Goal: Information Seeking & Learning: Find specific fact

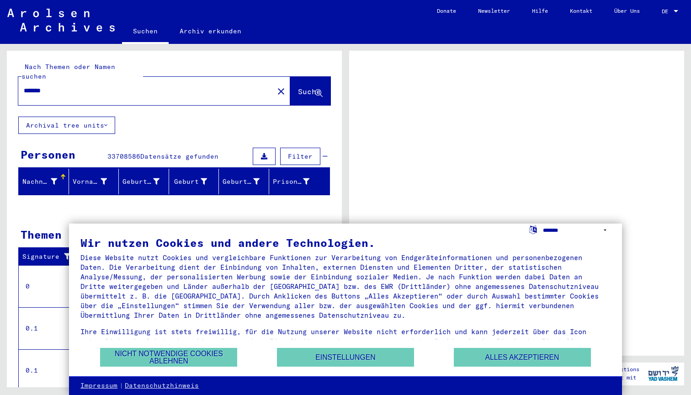
select select "*****"
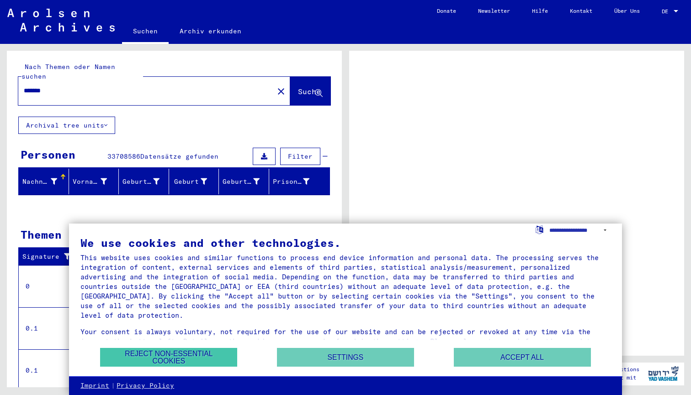
click at [185, 357] on button "Reject non-essential cookies" at bounding box center [168, 357] width 137 height 19
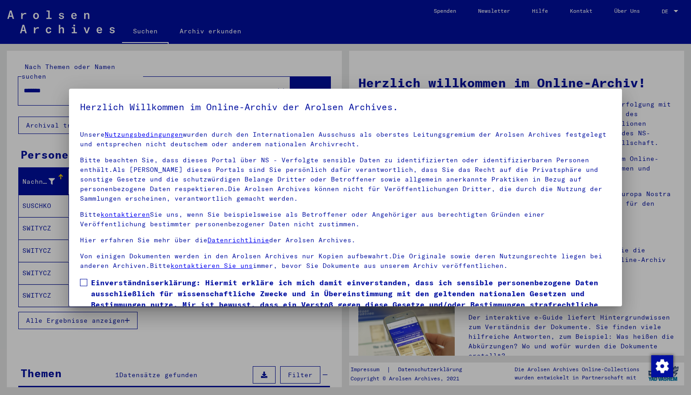
click at [170, 334] on div at bounding box center [345, 197] width 691 height 395
click at [84, 280] on span at bounding box center [83, 282] width 7 height 7
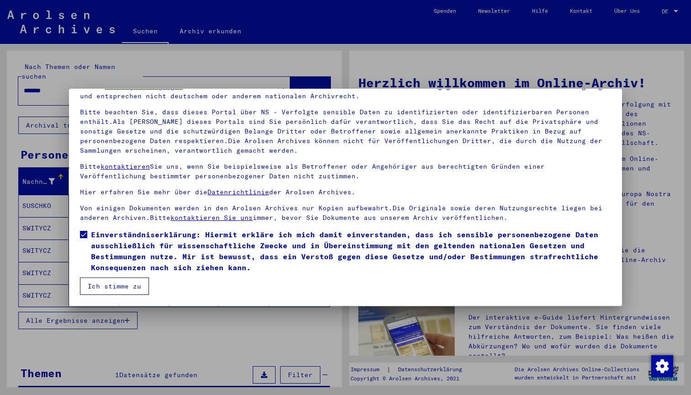
scroll to position [48, 0]
click at [121, 289] on button "Ich stimme zu" at bounding box center [114, 285] width 69 height 17
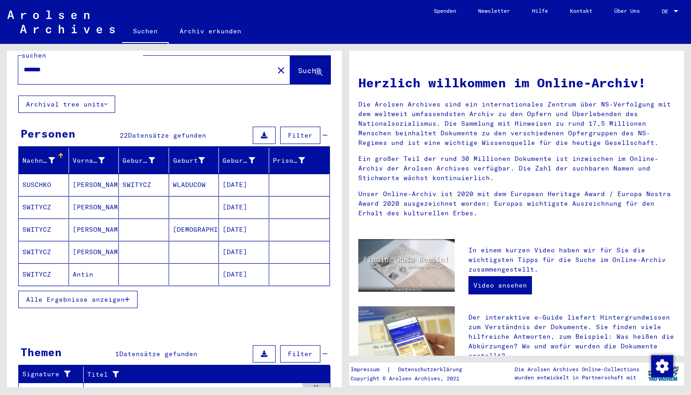
scroll to position [27, 0]
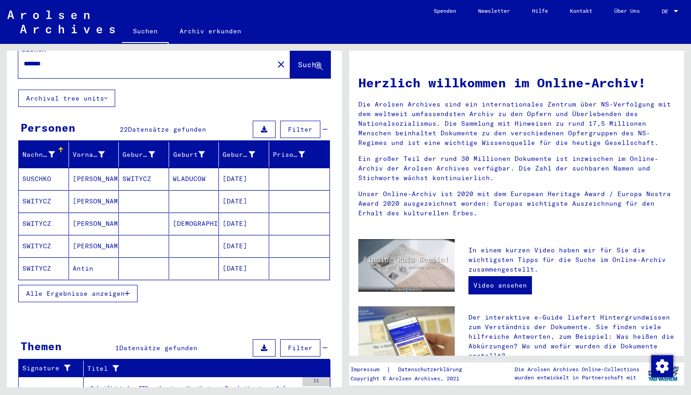
click at [126, 290] on icon "button" at bounding box center [127, 293] width 5 height 6
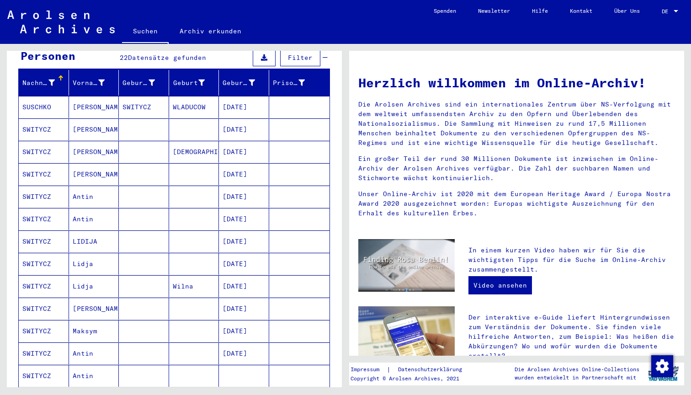
scroll to position [101, 0]
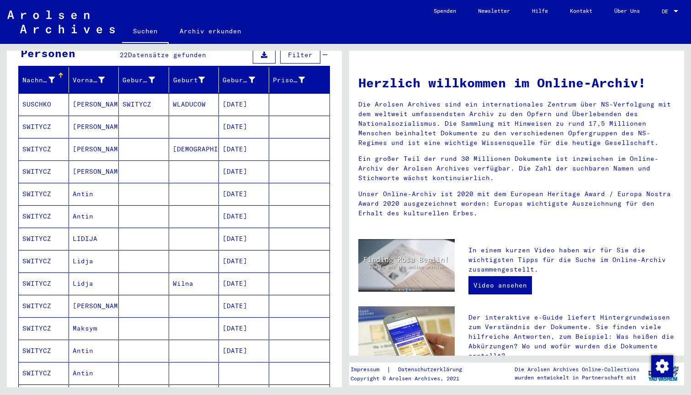
click at [92, 138] on mat-cell "[PERSON_NAME]" at bounding box center [94, 149] width 50 height 22
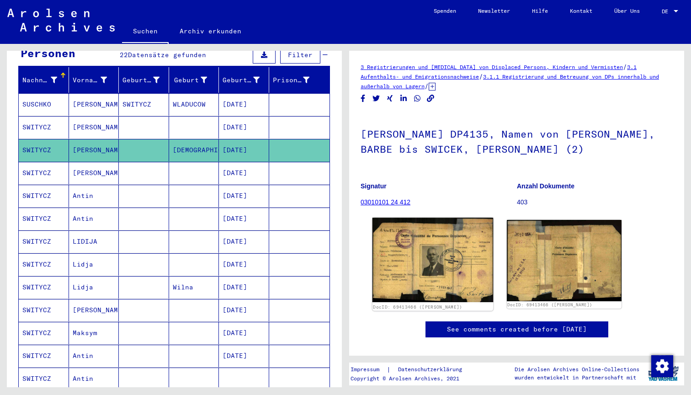
click at [433, 265] on img at bounding box center [432, 259] width 121 height 84
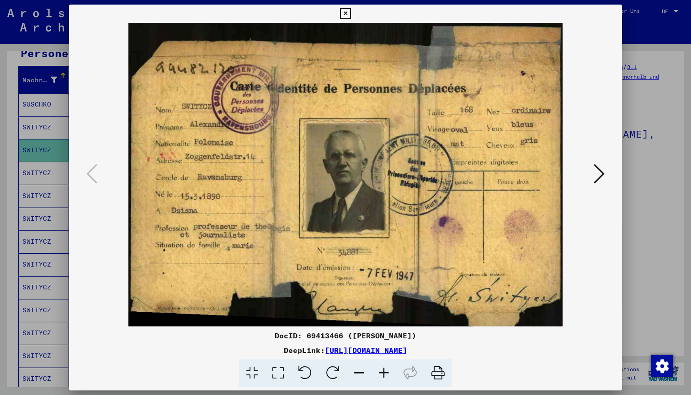
click at [350, 15] on icon at bounding box center [345, 13] width 11 height 11
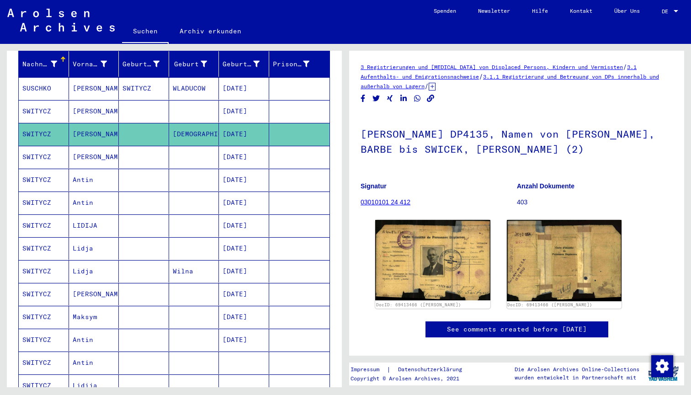
scroll to position [96, 0]
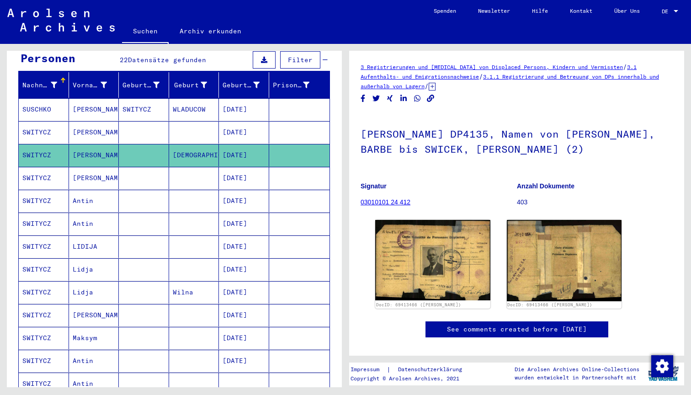
click at [86, 169] on mat-cell "[PERSON_NAME]" at bounding box center [94, 178] width 50 height 22
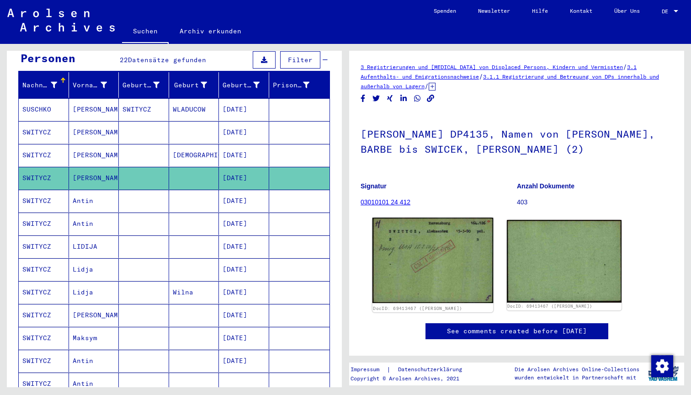
click at [417, 265] on img at bounding box center [432, 259] width 121 height 85
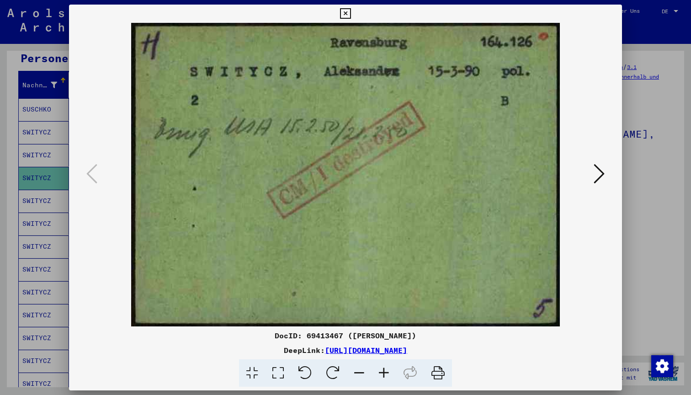
click at [596, 172] on icon at bounding box center [598, 174] width 11 height 22
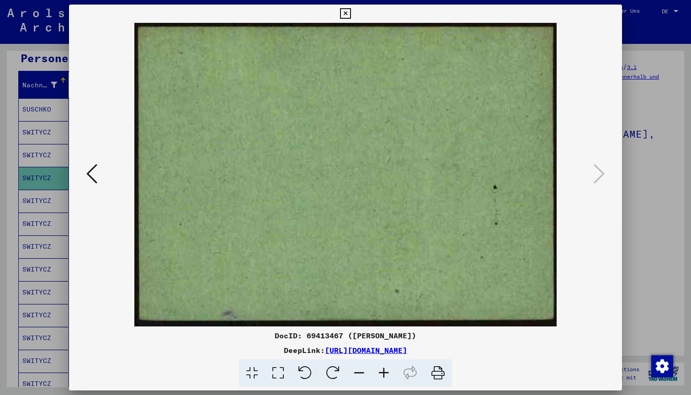
click at [350, 13] on icon at bounding box center [345, 13] width 11 height 11
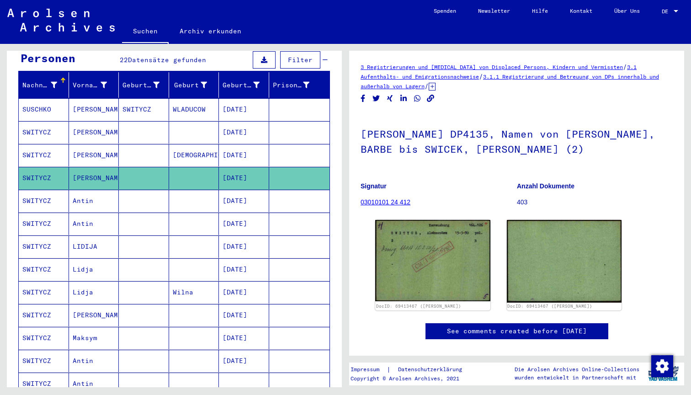
click at [42, 124] on mat-cell "SWITYCZ" at bounding box center [44, 132] width 50 height 22
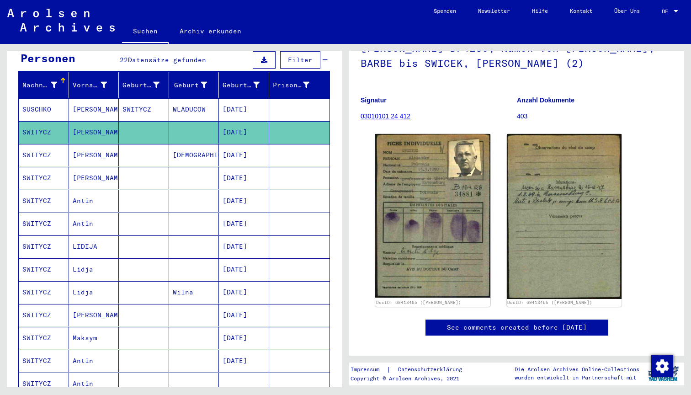
scroll to position [92, 0]
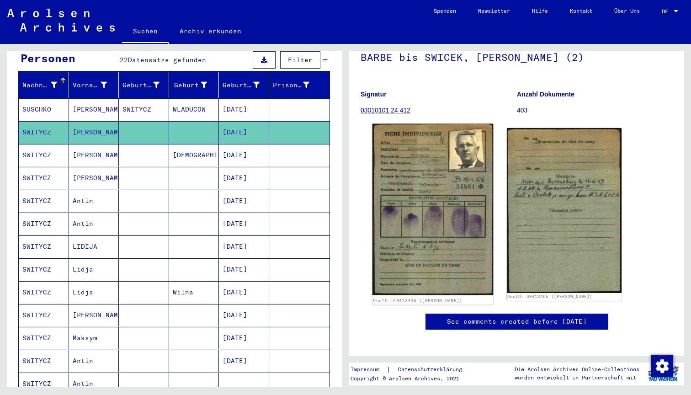
click at [435, 174] on img at bounding box center [432, 209] width 121 height 171
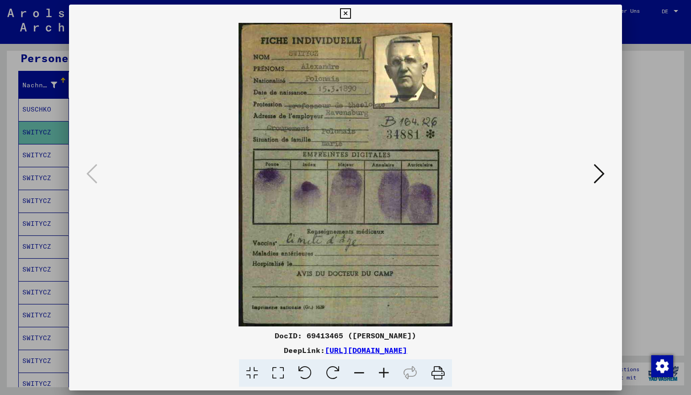
click at [602, 174] on icon at bounding box center [598, 174] width 11 height 22
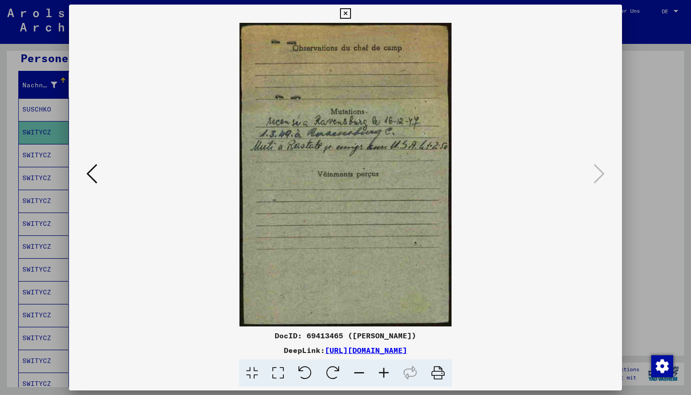
click at [350, 17] on icon at bounding box center [345, 13] width 11 height 11
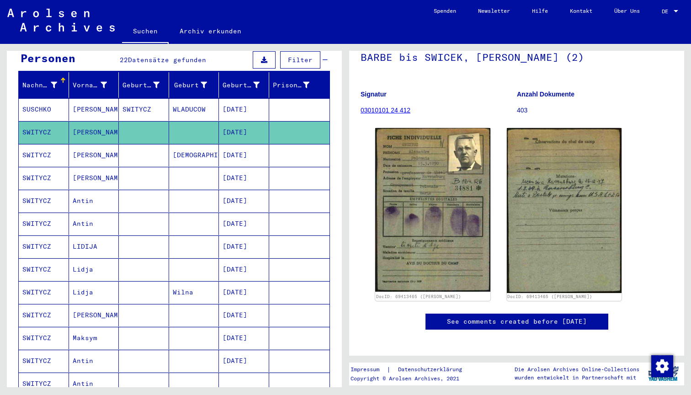
click at [80, 146] on mat-cell "[PERSON_NAME]" at bounding box center [94, 155] width 50 height 22
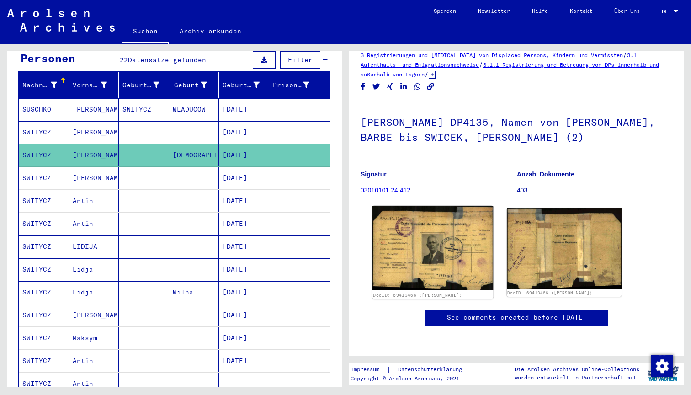
scroll to position [127, 0]
click at [425, 206] on img at bounding box center [432, 248] width 121 height 84
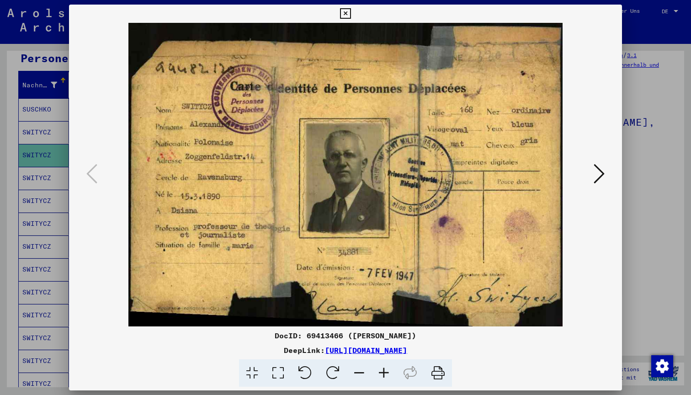
click at [407, 350] on link "[URL][DOMAIN_NAME]" at bounding box center [366, 349] width 82 height 9
click at [350, 13] on icon at bounding box center [345, 13] width 11 height 11
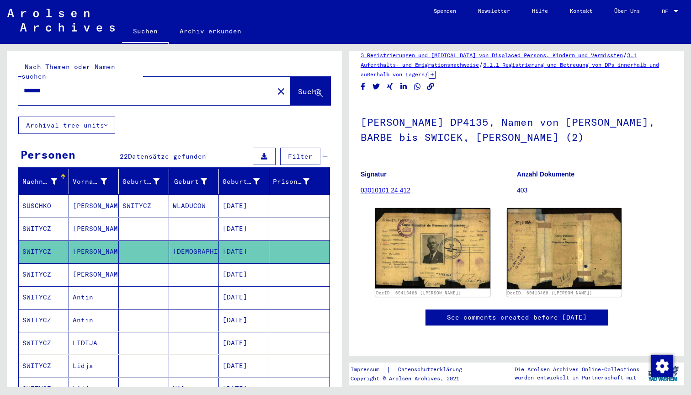
scroll to position [0, 0]
click at [53, 86] on input "*******" at bounding box center [146, 91] width 244 height 10
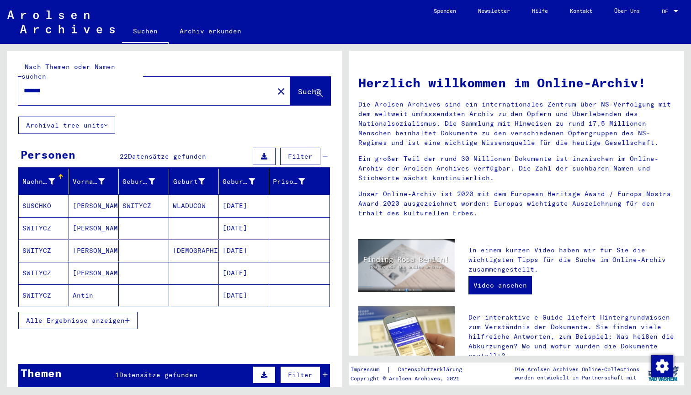
click at [92, 316] on span "Alle Ergebnisse anzeigen" at bounding box center [75, 320] width 99 height 8
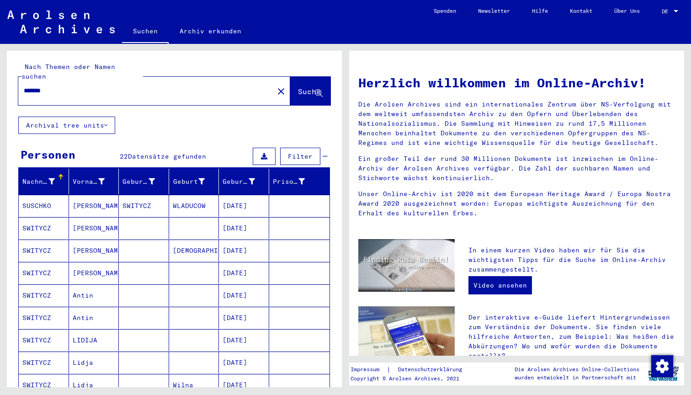
click at [64, 80] on div "*******" at bounding box center [140, 90] width 244 height 21
drag, startPoint x: 69, startPoint y: 81, endPoint x: -22, endPoint y: 82, distance: 90.4
click at [0, 82] on html "Suchen Archiv erkunden Spenden Newsletter Hilfe Kontakt Über Uns Suchen Archiv …" at bounding box center [345, 197] width 691 height 395
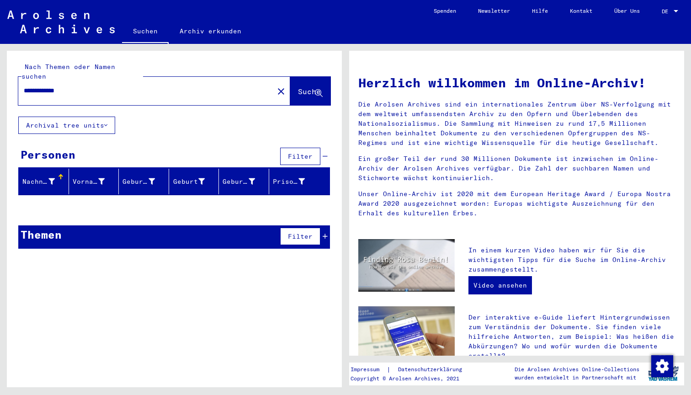
drag, startPoint x: 79, startPoint y: 81, endPoint x: 48, endPoint y: 82, distance: 31.1
click at [48, 86] on input "**********" at bounding box center [143, 91] width 239 height 10
type input "**********"
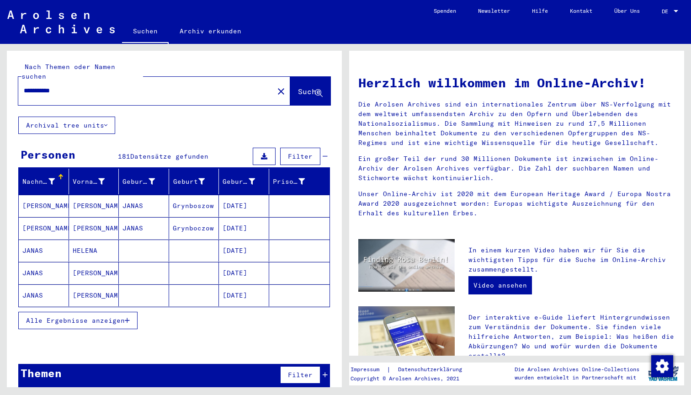
click at [129, 317] on icon "button" at bounding box center [127, 320] width 5 height 6
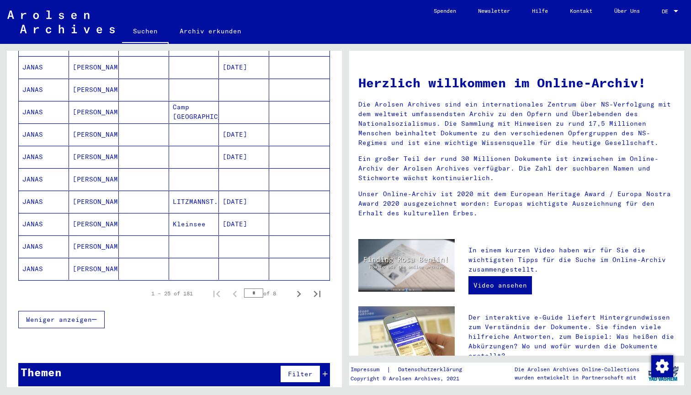
scroll to position [474, 0]
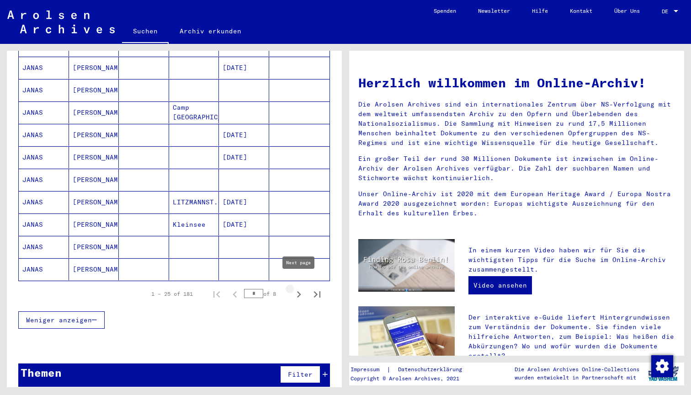
click at [300, 288] on icon "Next page" at bounding box center [298, 294] width 13 height 13
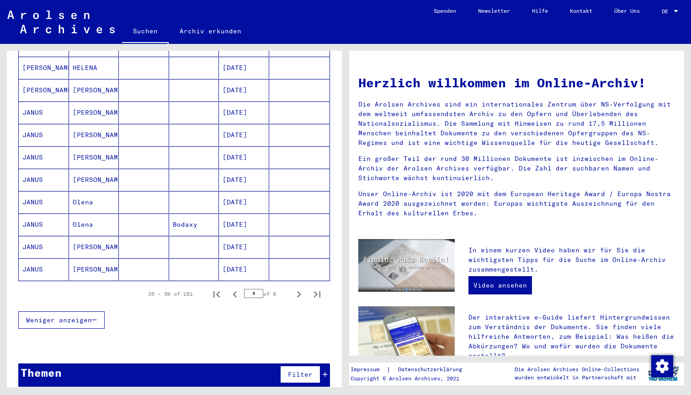
click at [300, 288] on icon "Next page" at bounding box center [298, 294] width 13 height 13
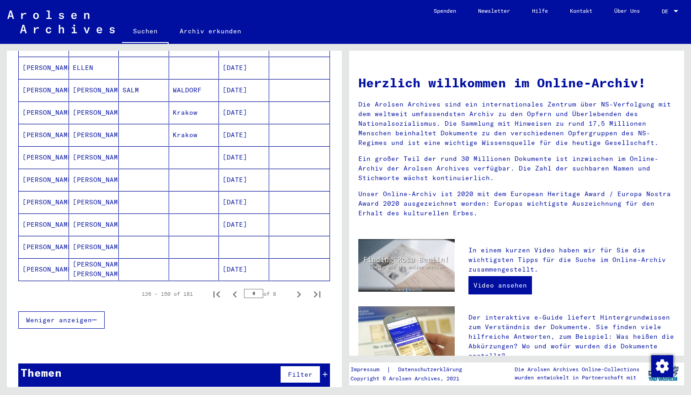
click at [86, 258] on mat-cell "[PERSON_NAME] [PERSON_NAME]" at bounding box center [94, 269] width 50 height 22
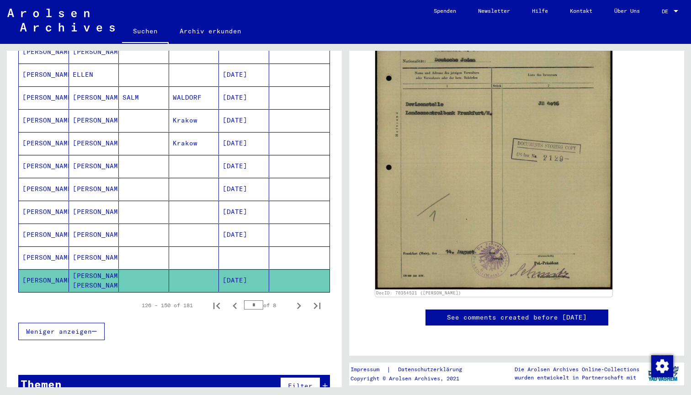
click at [40, 247] on mat-cell "[PERSON_NAME]" at bounding box center [44, 257] width 50 height 22
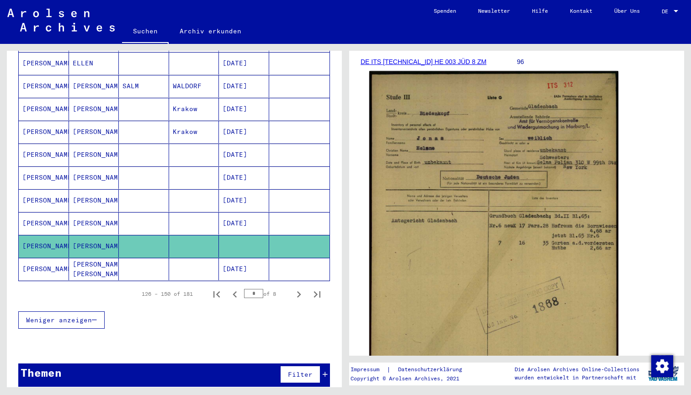
scroll to position [133, 0]
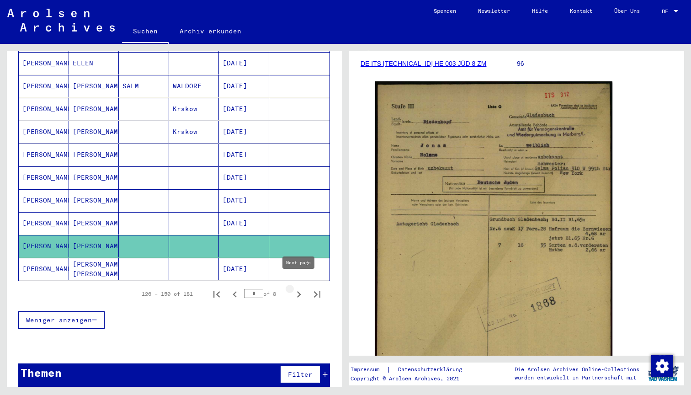
click at [298, 288] on icon "Next page" at bounding box center [298, 294] width 13 height 13
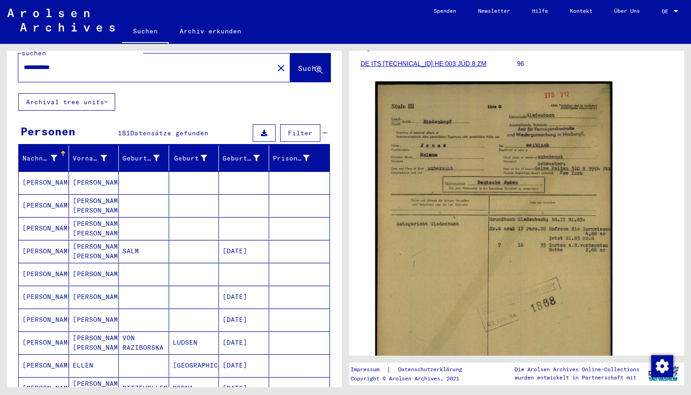
scroll to position [31, 0]
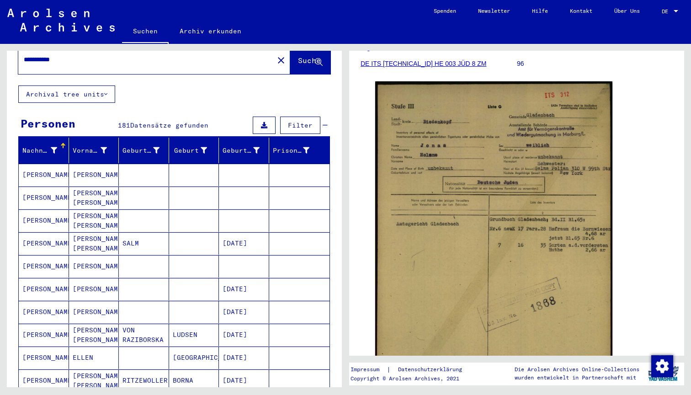
click at [36, 165] on mat-cell "[PERSON_NAME]" at bounding box center [44, 175] width 50 height 22
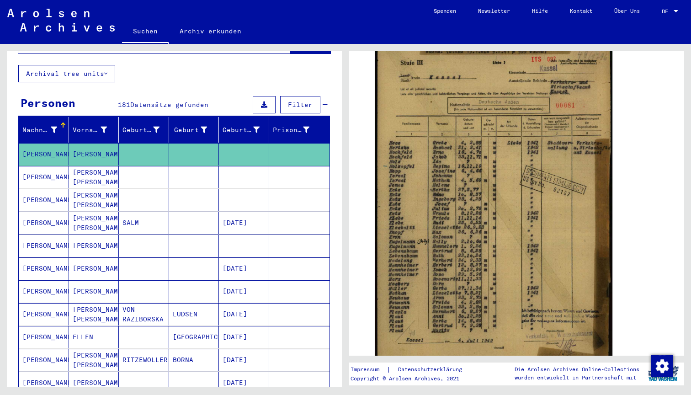
scroll to position [195, 0]
click at [47, 166] on mat-cell "[PERSON_NAME]" at bounding box center [44, 177] width 50 height 22
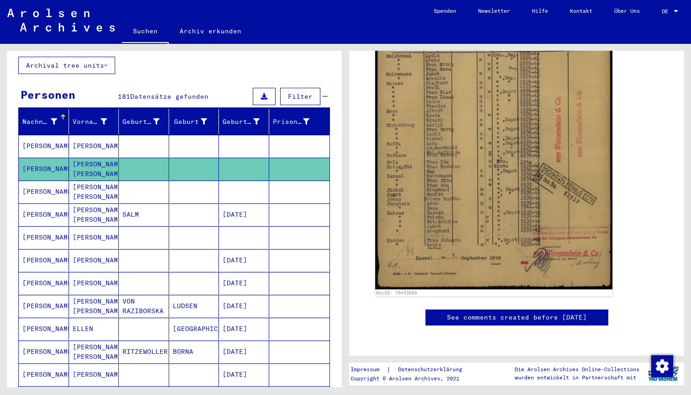
scroll to position [316, 0]
click at [32, 183] on mat-cell "[PERSON_NAME]" at bounding box center [44, 191] width 50 height 22
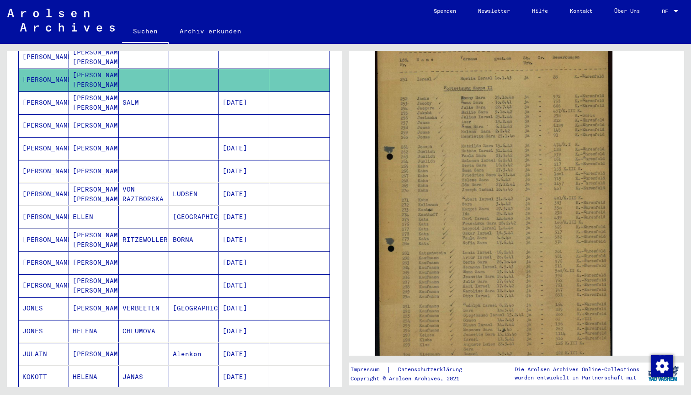
click at [35, 252] on mat-cell "[PERSON_NAME]" at bounding box center [44, 262] width 50 height 22
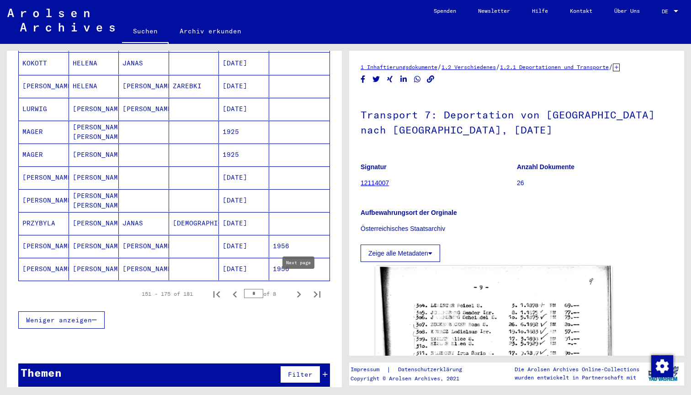
click at [298, 291] on icon "Next page" at bounding box center [299, 294] width 4 height 6
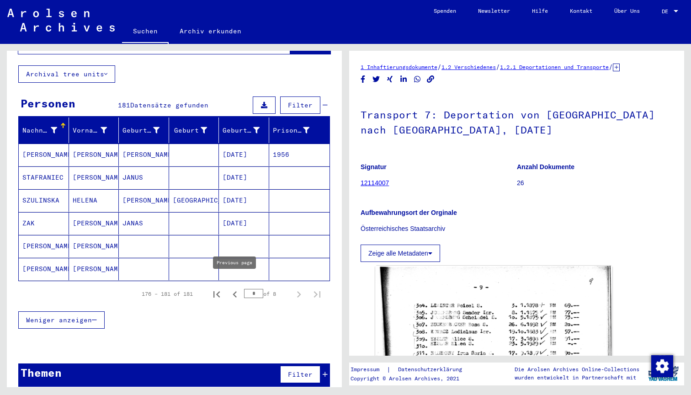
click at [236, 288] on icon "Previous page" at bounding box center [234, 294] width 13 height 13
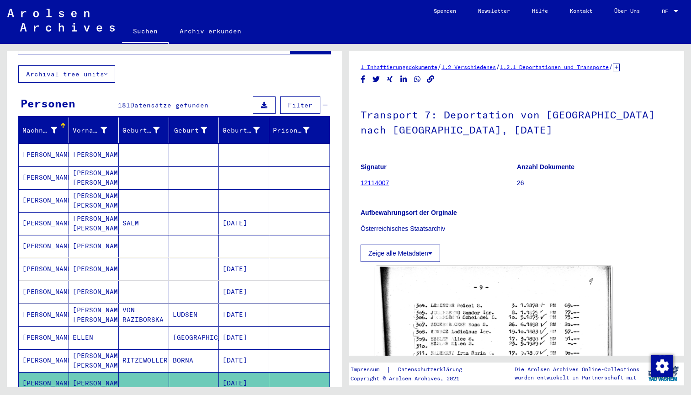
click at [236, 285] on mat-cell "[DATE]" at bounding box center [244, 291] width 50 height 22
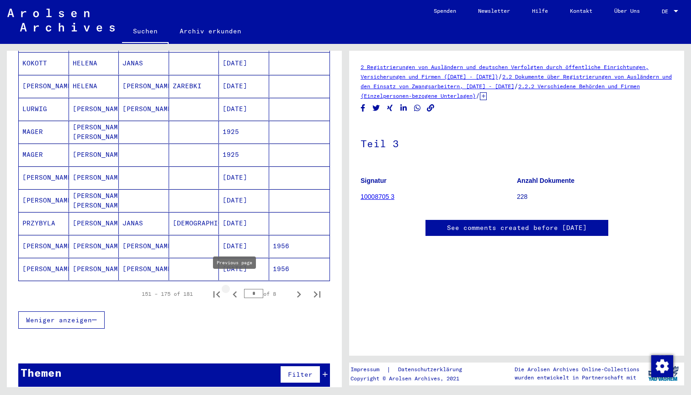
click at [233, 288] on icon "Previous page" at bounding box center [234, 294] width 13 height 13
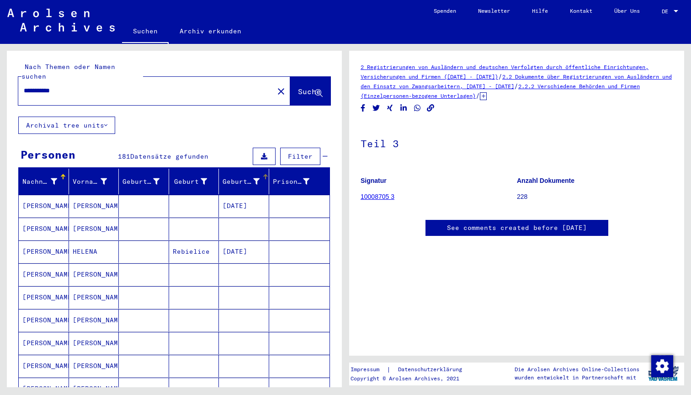
click at [243, 177] on div "Geburtsdatum" at bounding box center [240, 182] width 37 height 10
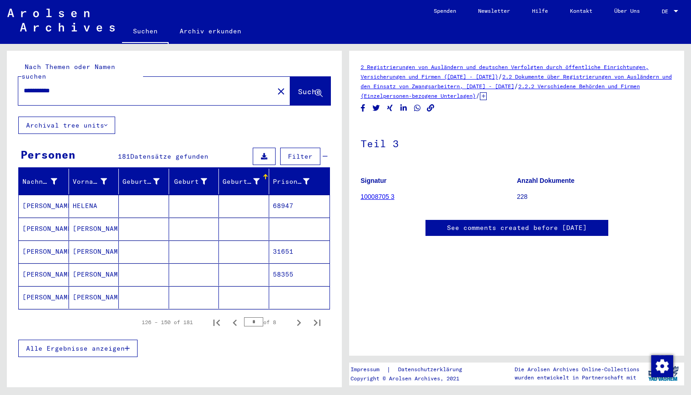
click at [253, 317] on input "*" at bounding box center [253, 321] width 19 height 9
drag, startPoint x: 259, startPoint y: 312, endPoint x: 224, endPoint y: 312, distance: 34.7
click at [225, 313] on div "126 – 150 of 181 * of 8" at bounding box center [228, 322] width 195 height 18
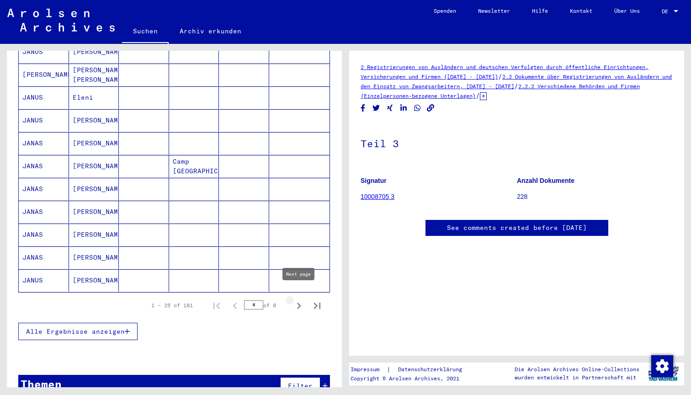
click at [299, 302] on icon "Next page" at bounding box center [299, 305] width 4 height 6
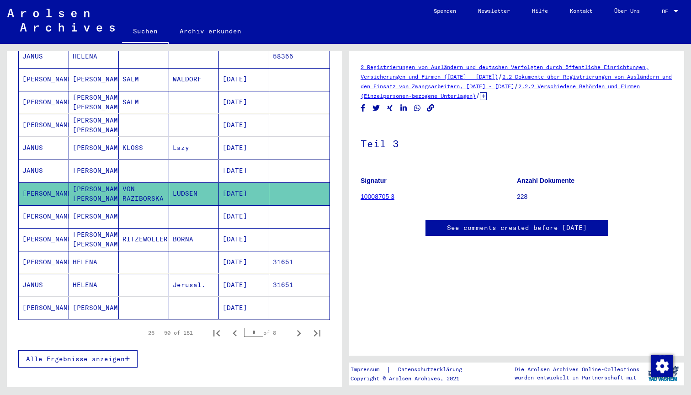
scroll to position [444, 0]
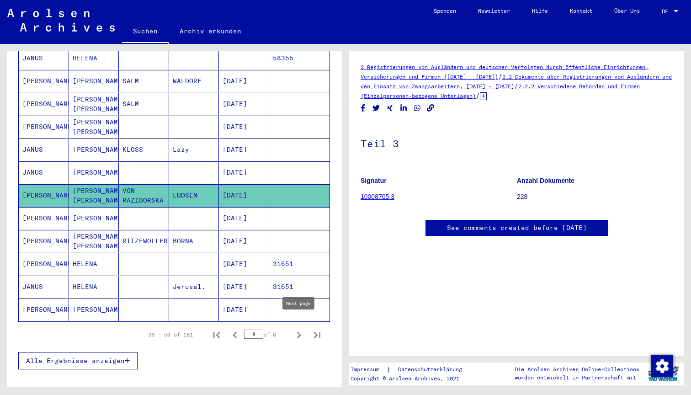
click at [297, 328] on icon "Next page" at bounding box center [298, 334] width 13 height 13
type input "*"
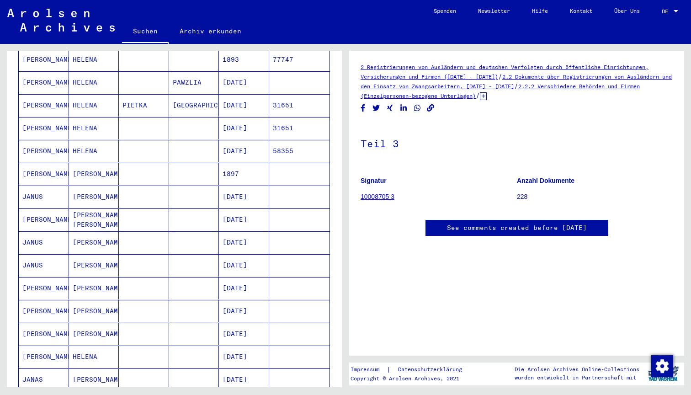
scroll to position [164, 0]
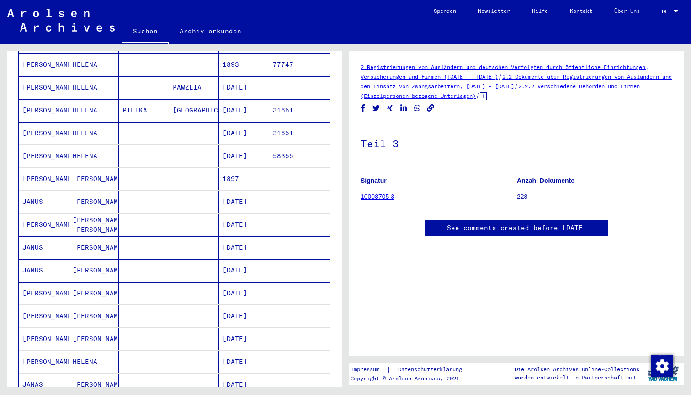
click at [86, 238] on mat-cell "[PERSON_NAME]" at bounding box center [94, 247] width 50 height 22
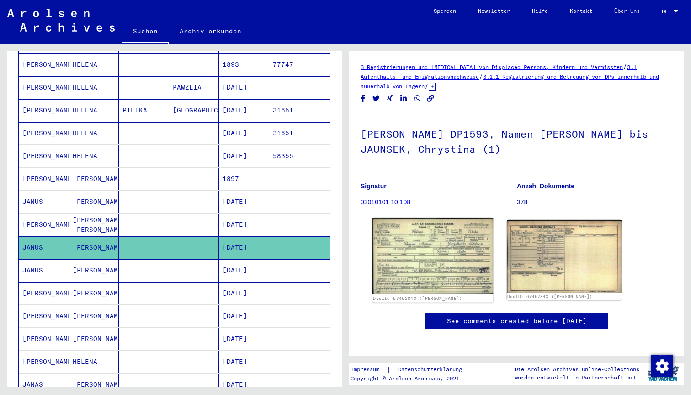
click at [424, 248] on img at bounding box center [432, 256] width 121 height 76
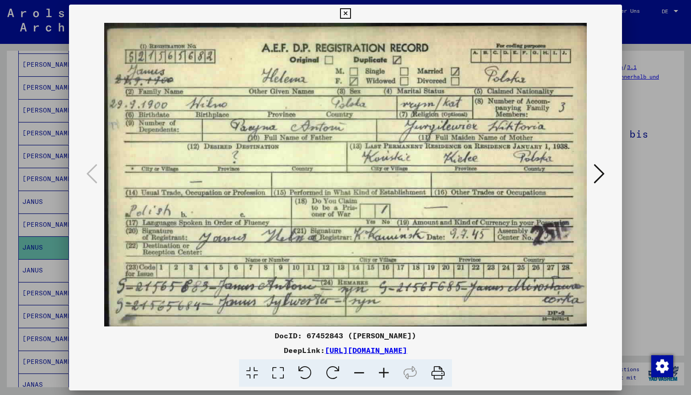
click at [350, 14] on icon at bounding box center [345, 13] width 11 height 11
